Goal: Information Seeking & Learning: Learn about a topic

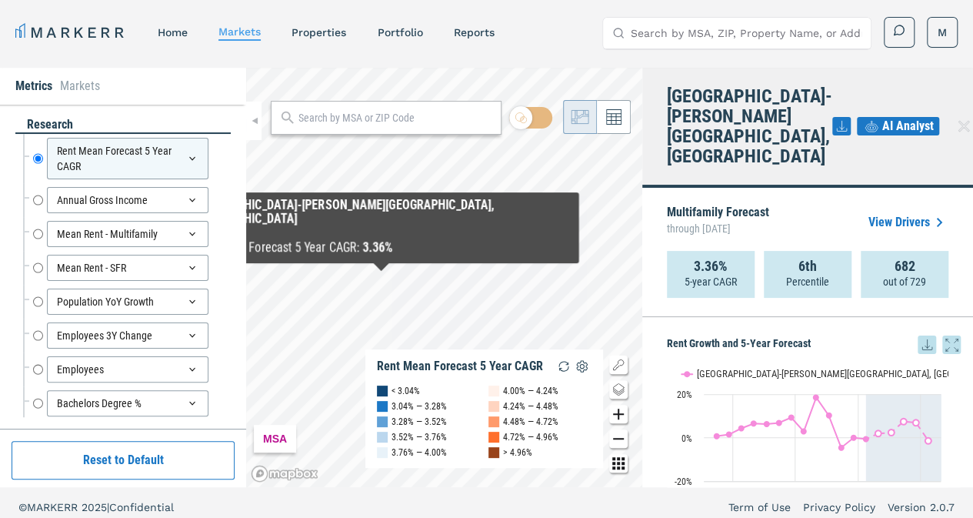
scroll to position [1307, 0]
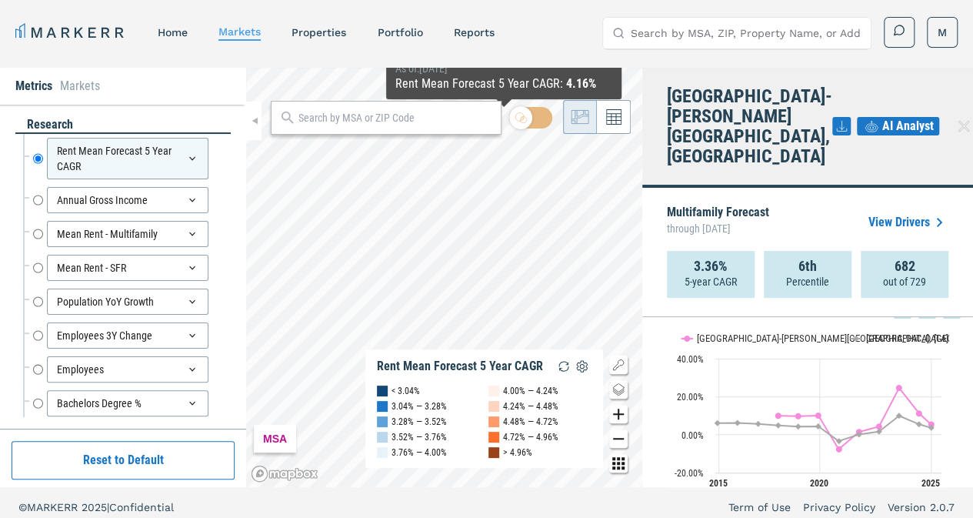
click at [442, 124] on input "text" at bounding box center [395, 118] width 195 height 16
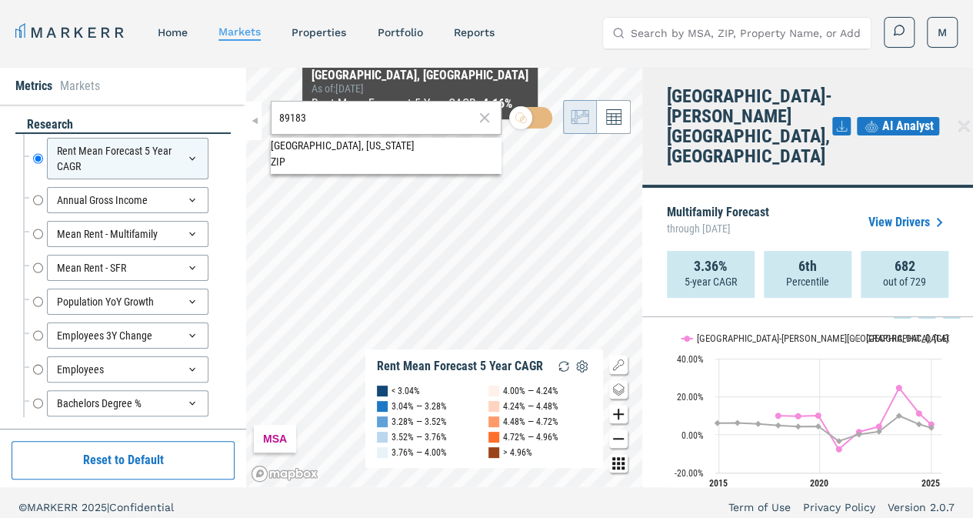
type input "89183"
click at [381, 162] on span "89183, [GEOGRAPHIC_DATA], [US_STATE] ZIP" at bounding box center [386, 153] width 231 height 30
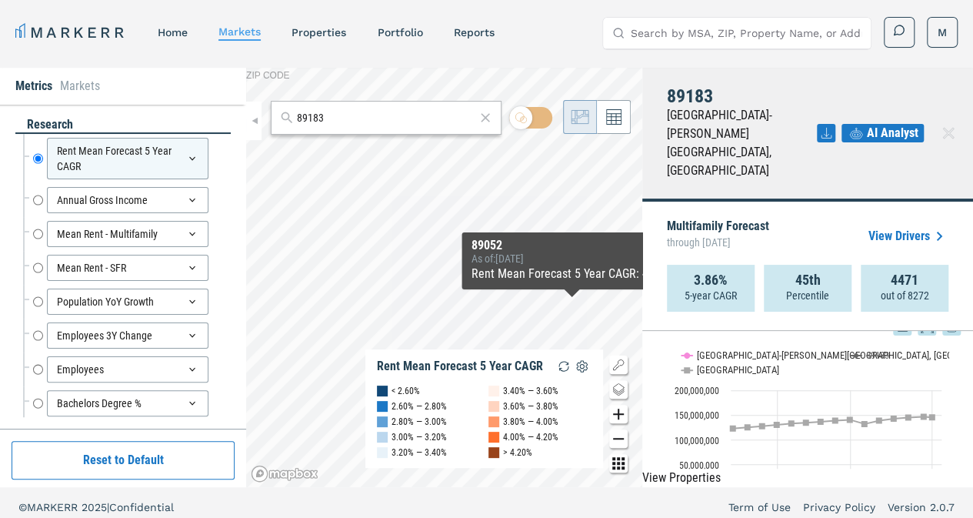
scroll to position [1522, 0]
click at [749, 350] on text "[GEOGRAPHIC_DATA]-[PERSON_NAME][GEOGRAPHIC_DATA], [GEOGRAPHIC_DATA]" at bounding box center [856, 356] width 319 height 12
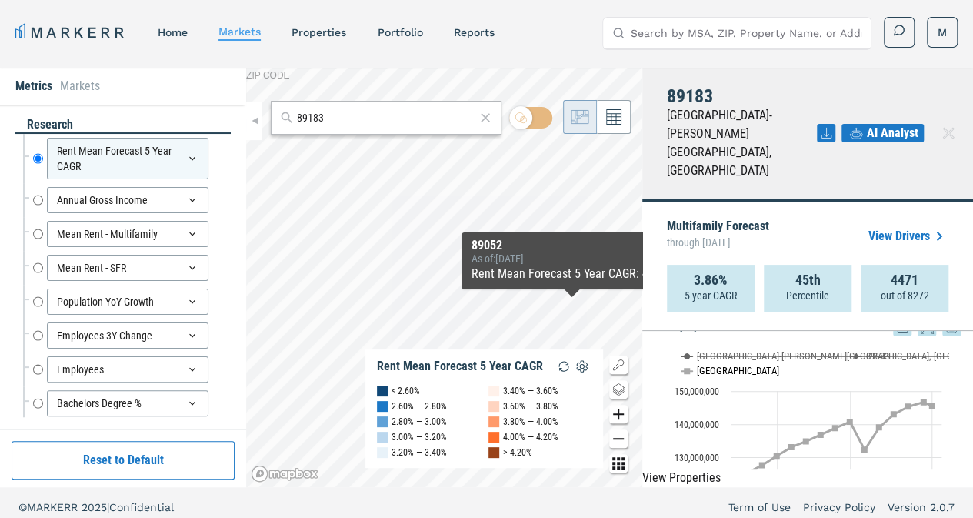
click at [703, 364] on button "Show USA" at bounding box center [697, 370] width 32 height 12
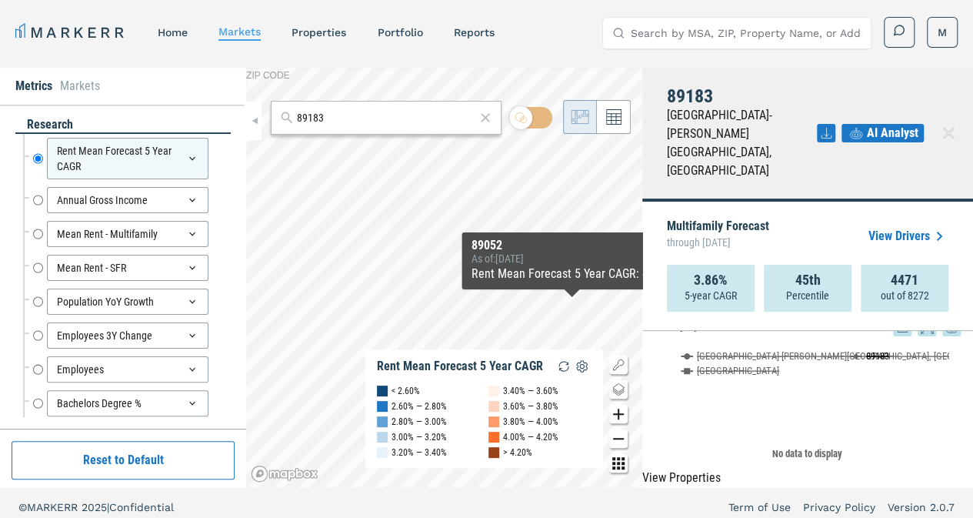
click at [866, 350] on button "Show 89183" at bounding box center [870, 356] width 40 height 12
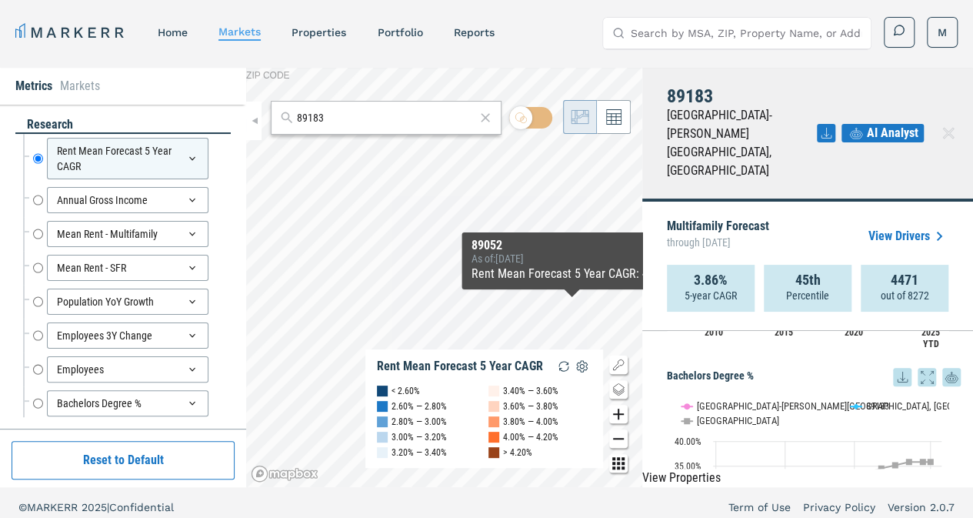
scroll to position [1689, 0]
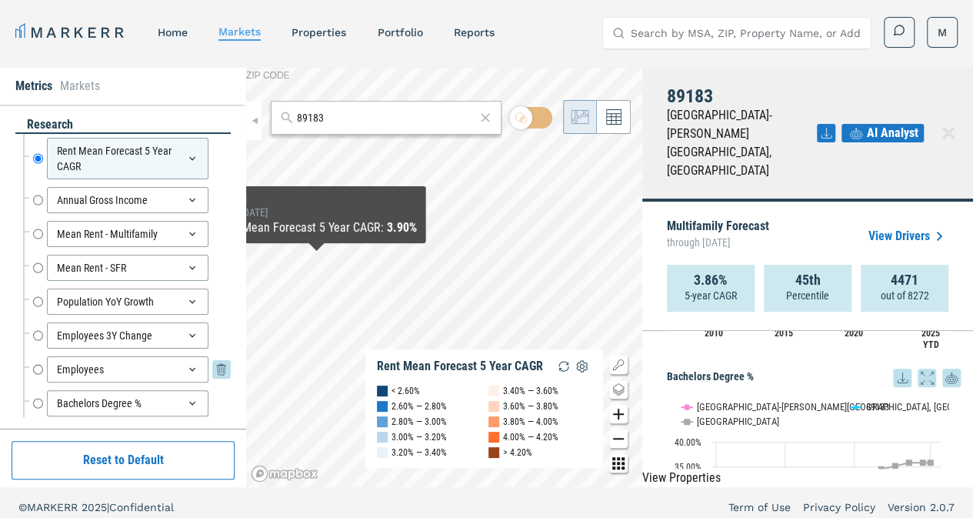
click at [37, 364] on input "Employees" at bounding box center [38, 369] width 10 height 26
radio input "false"
radio input "true"
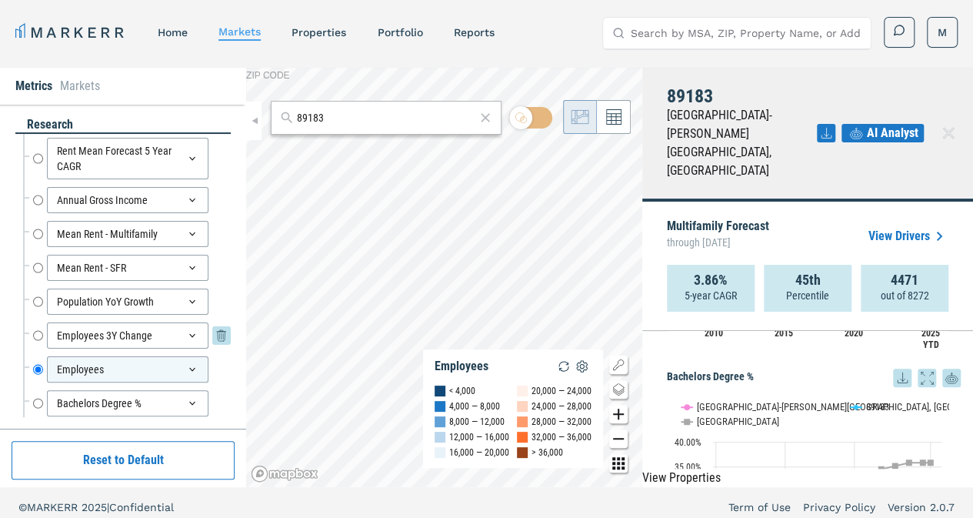
click at [38, 332] on input "Employees 3Y Change" at bounding box center [38, 335] width 10 height 26
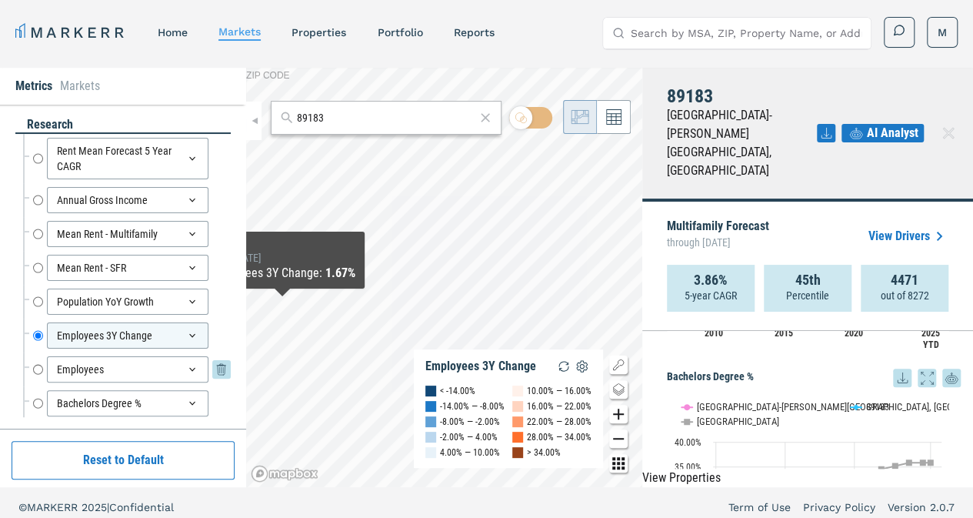
click at [38, 365] on input "Employees" at bounding box center [38, 369] width 10 height 26
radio input "false"
radio input "true"
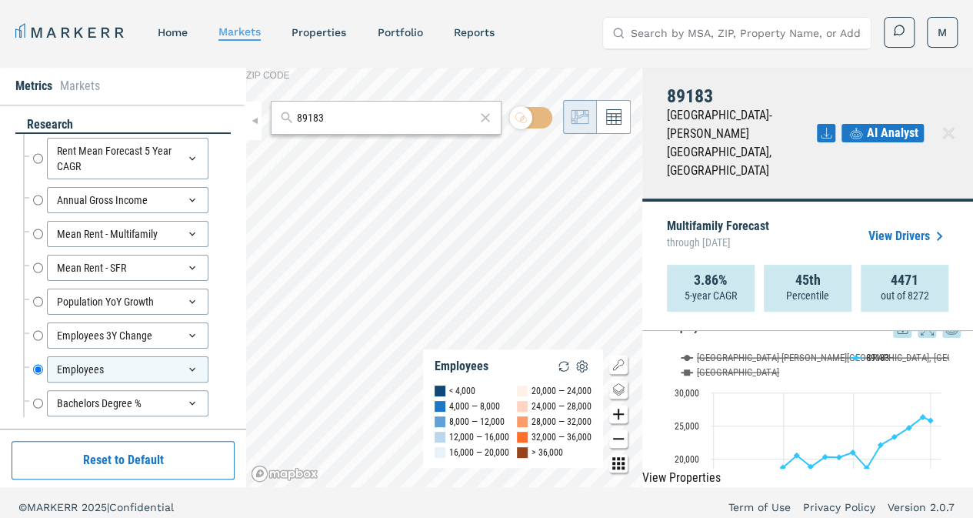
scroll to position [1519, 0]
click at [664, 39] on input "Search by MSA, ZIP, Property Name, or Address" at bounding box center [746, 33] width 231 height 31
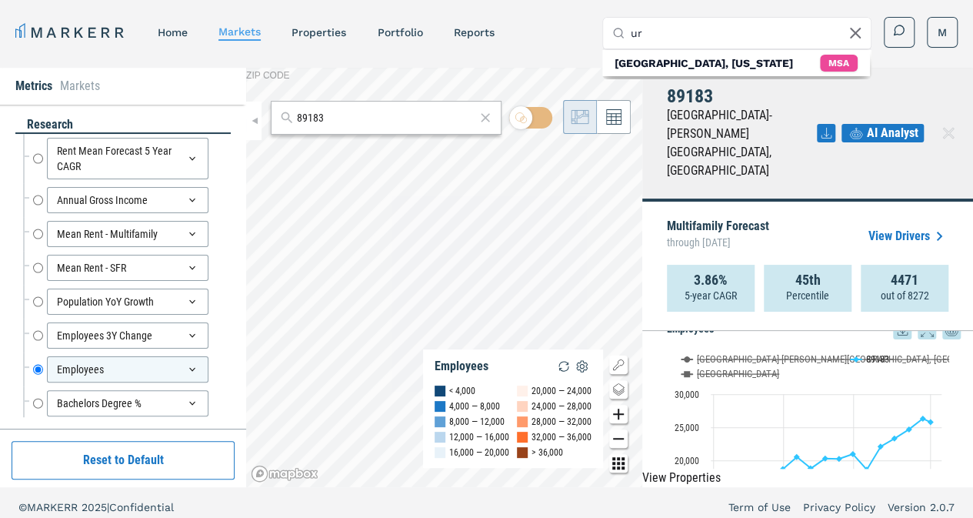
type input "u"
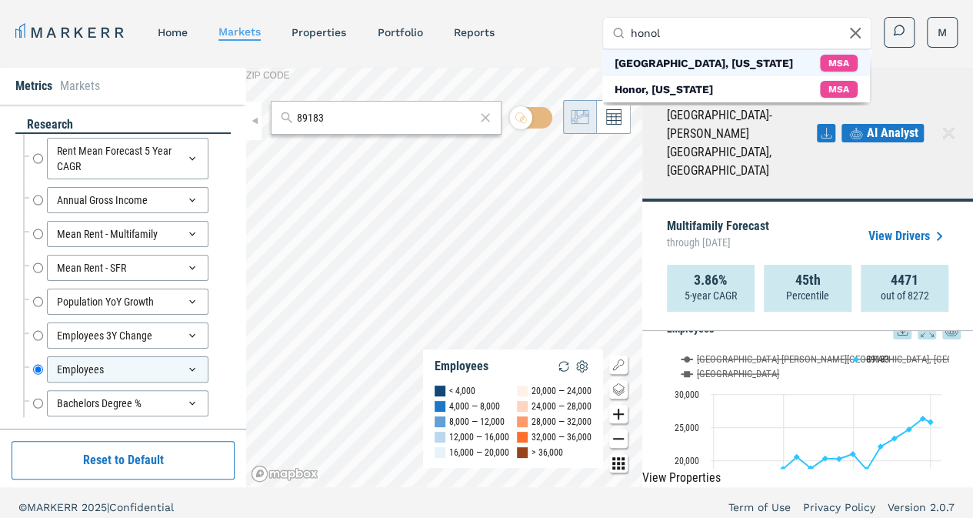
type input "honol"
click at [702, 67] on div "[GEOGRAPHIC_DATA], [US_STATE]" at bounding box center [703, 62] width 178 height 15
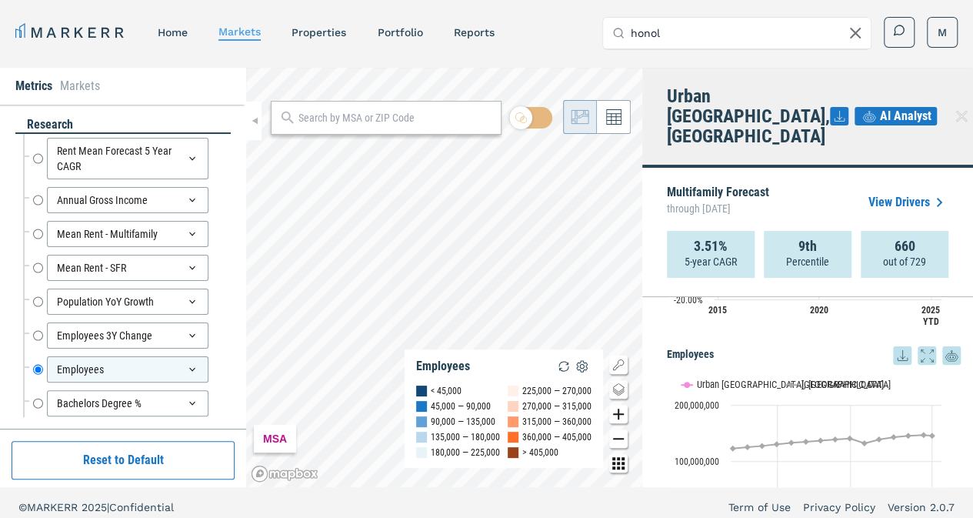
scroll to position [1460, 0]
click at [804, 378] on text "[GEOGRAPHIC_DATA]" at bounding box center [841, 384] width 82 height 12
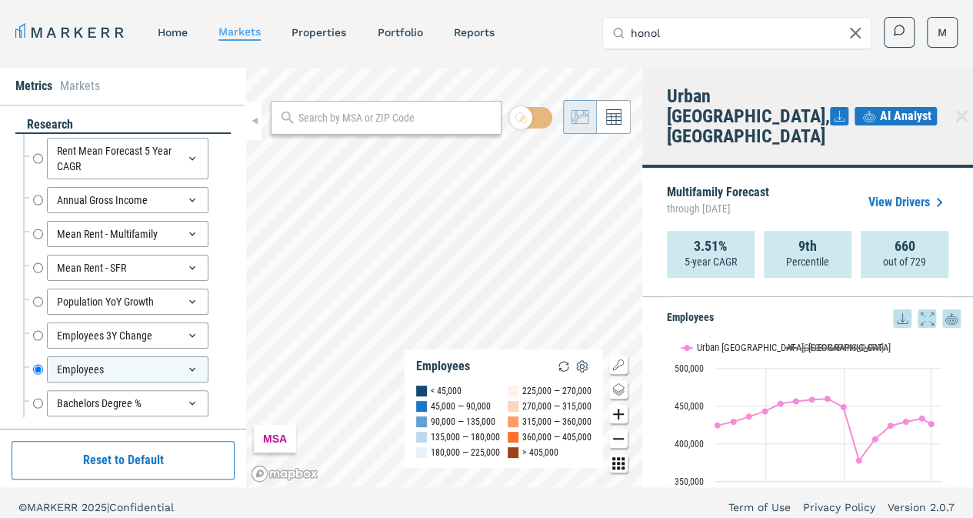
scroll to position [1501, 0]
